Goal: Navigation & Orientation: Find specific page/section

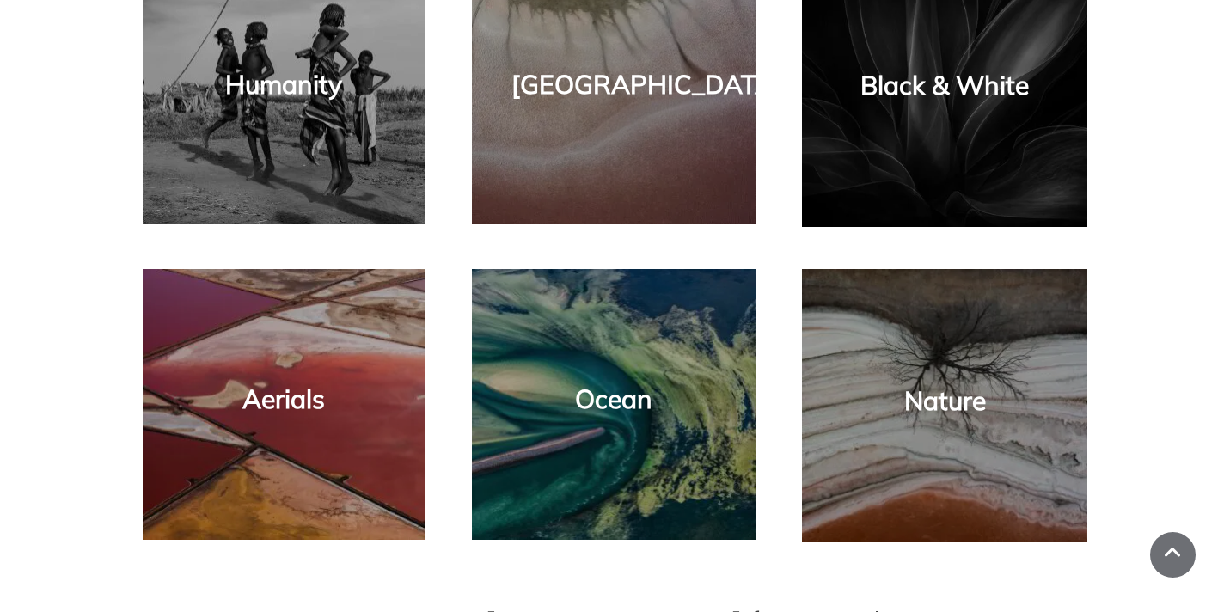
scroll to position [1202, 0]
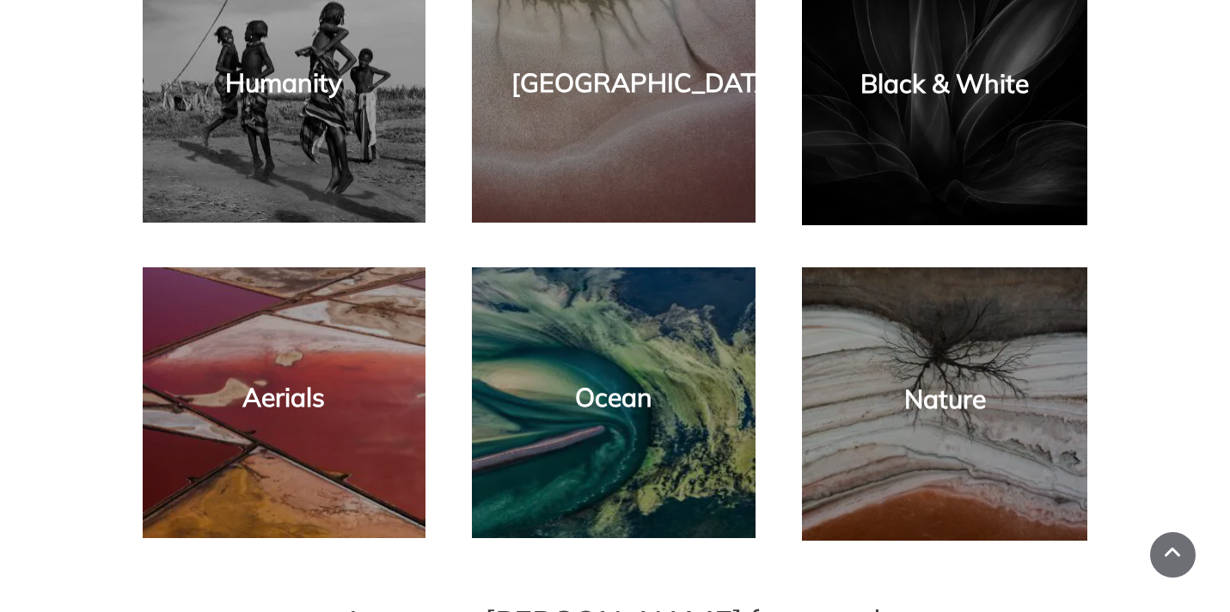
click at [716, 169] on div "[GEOGRAPHIC_DATA]" at bounding box center [613, 88] width 249 height 236
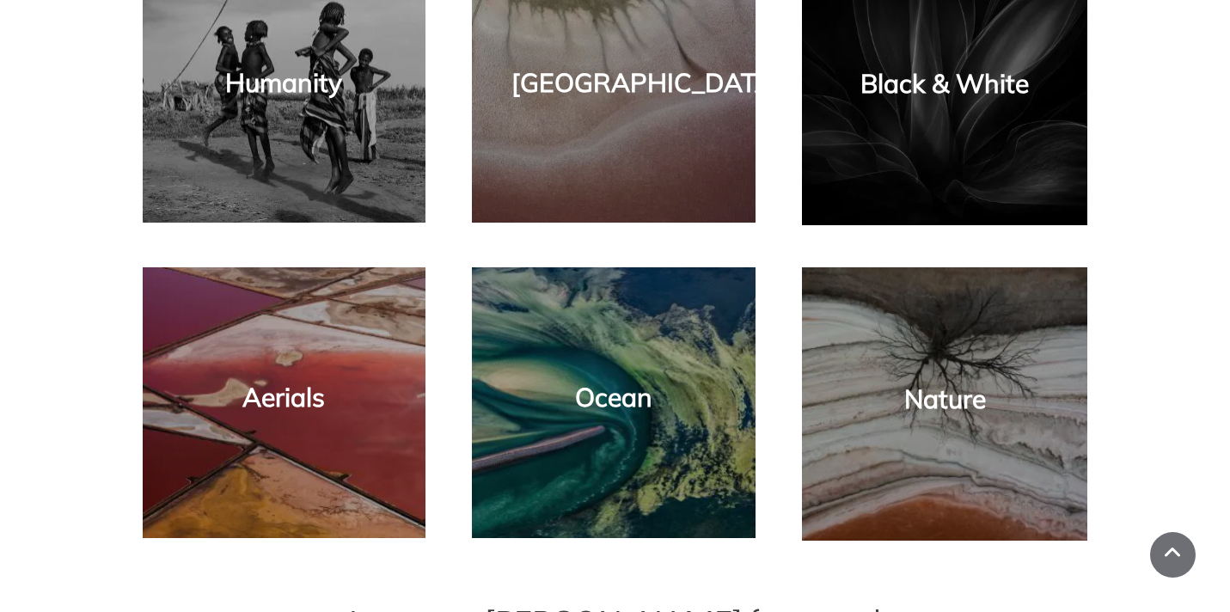
click at [910, 441] on div "Nature" at bounding box center [945, 404] width 252 height 239
click at [941, 392] on link "Nature" at bounding box center [946, 399] width 82 height 33
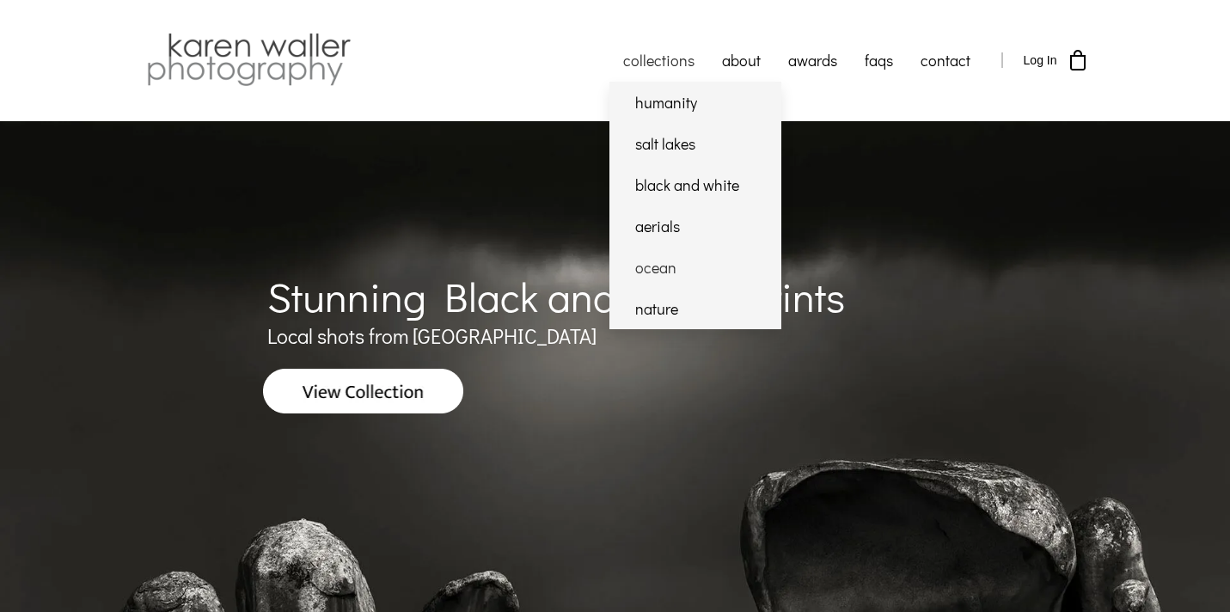
click at [664, 271] on link "ocean" at bounding box center [696, 267] width 172 height 41
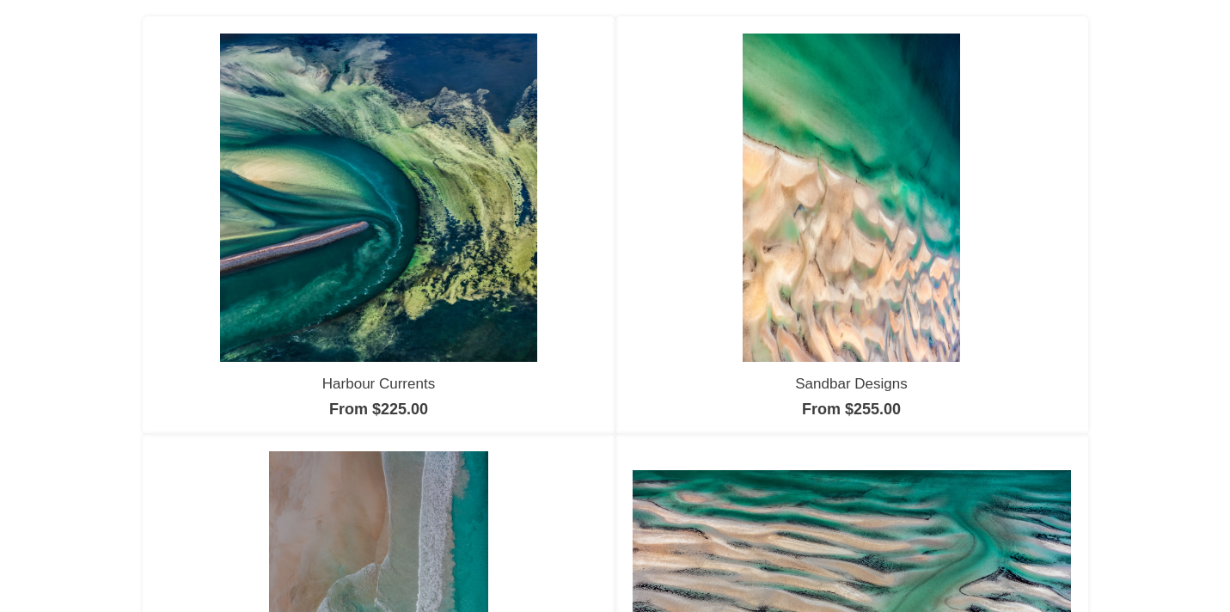
scroll to position [247, 0]
